Goal: Transaction & Acquisition: Purchase product/service

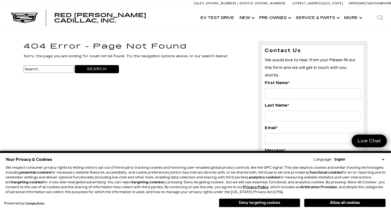
click at [259, 204] on button "Deny targeting cookies" at bounding box center [259, 202] width 81 height 9
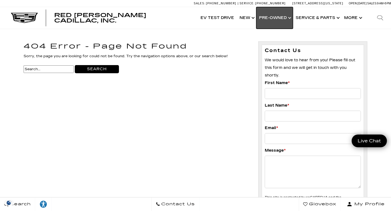
click at [272, 18] on link "Show Pre-Owned" at bounding box center [274, 18] width 37 height 22
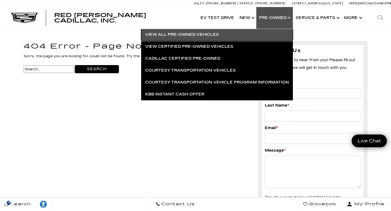
click at [189, 34] on link "View All Pre-Owned Vehicles" at bounding box center [217, 35] width 152 height 12
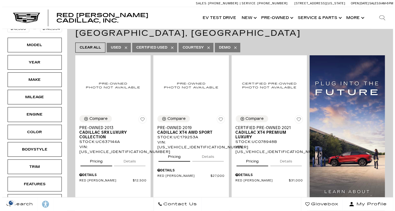
scroll to position [84, 0]
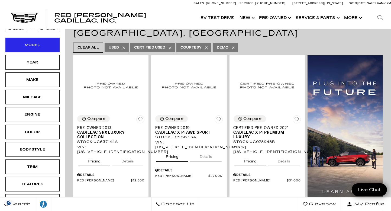
click at [34, 44] on div "Model" at bounding box center [32, 45] width 27 height 6
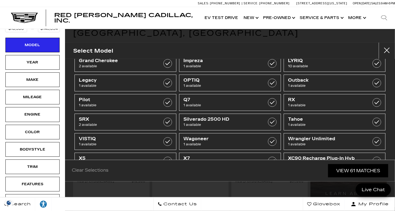
scroll to position [129, 0]
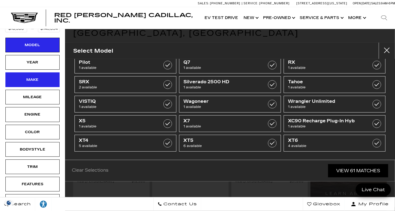
click at [37, 78] on div "Make" at bounding box center [32, 80] width 27 height 6
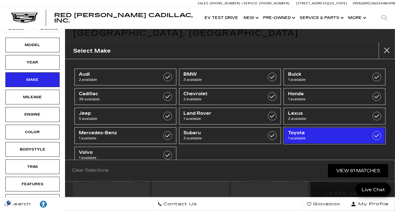
click at [327, 138] on span "1 available" at bounding box center [327, 138] width 79 height 5
type input "$39,664"
checkbox input "true"
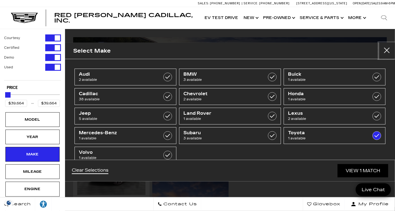
click at [390, 50] on button "close" at bounding box center [387, 51] width 16 height 16
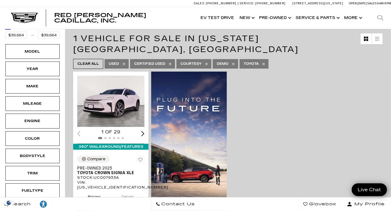
scroll to position [67, 0]
